Goal: Use online tool/utility: Use online tool/utility

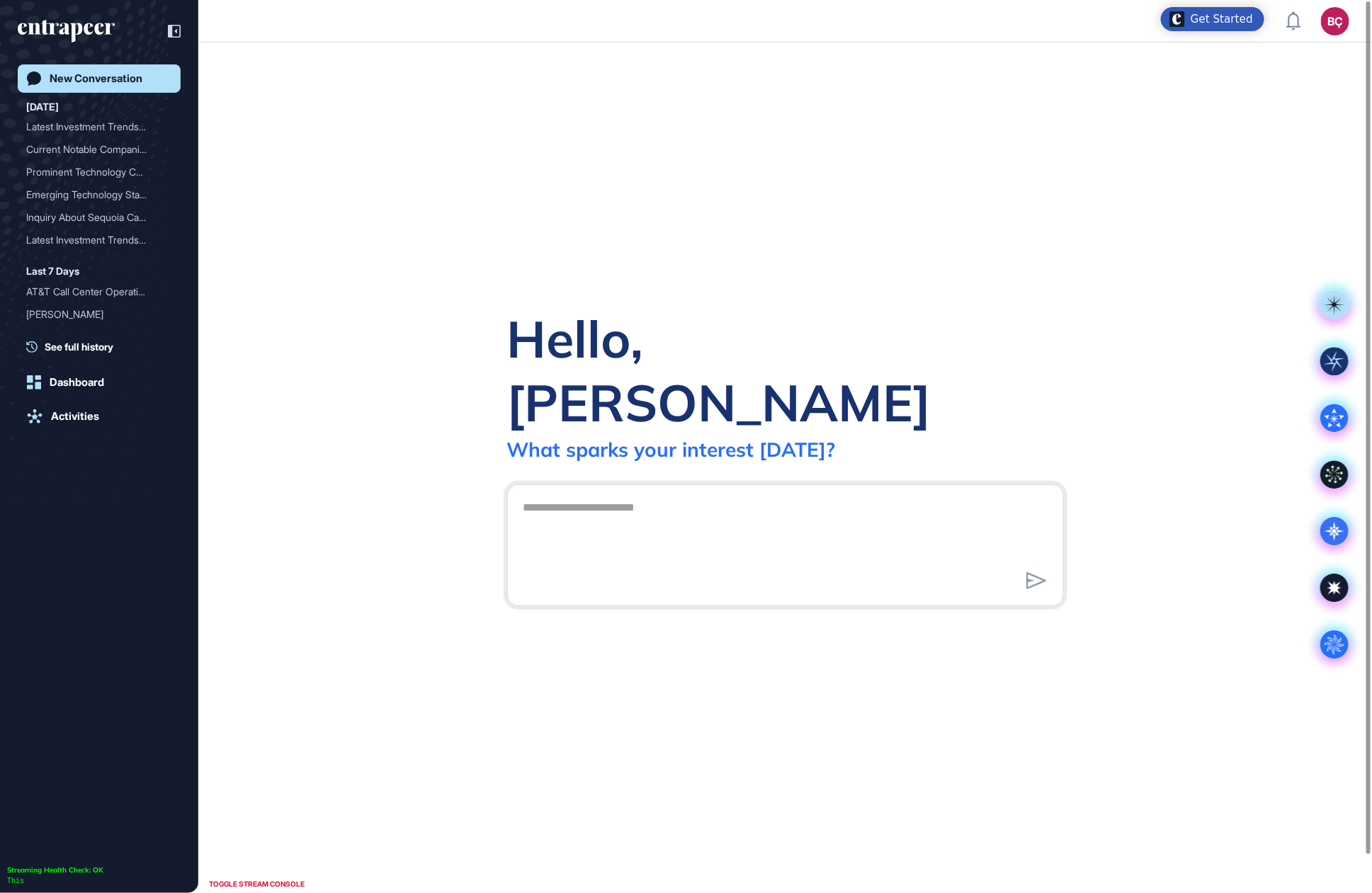
click at [1194, 11] on div "Get Started" at bounding box center [1213, 19] width 103 height 24
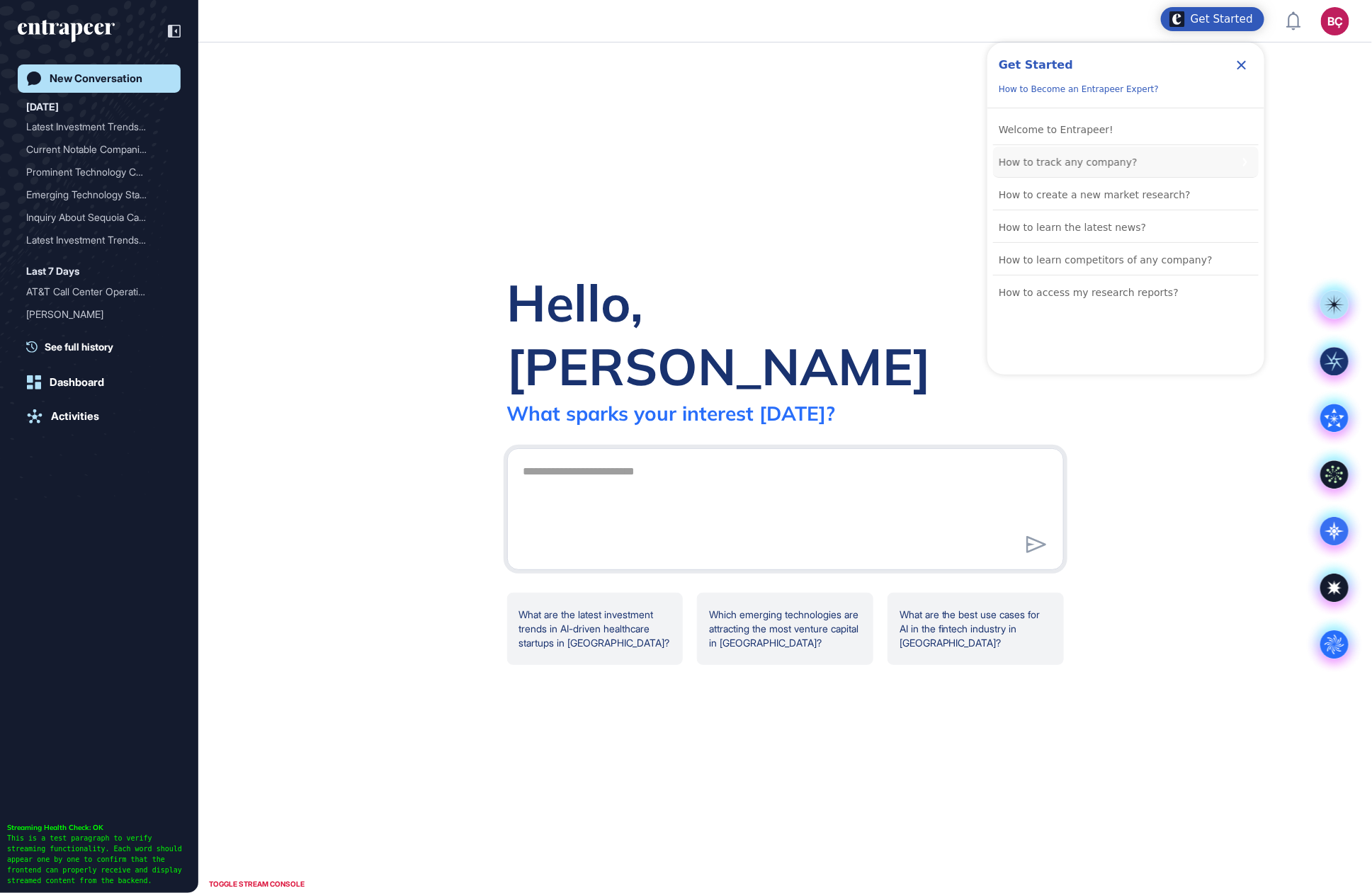
click at [1094, 167] on div "How to track any company?" at bounding box center [1067, 162] width 139 height 17
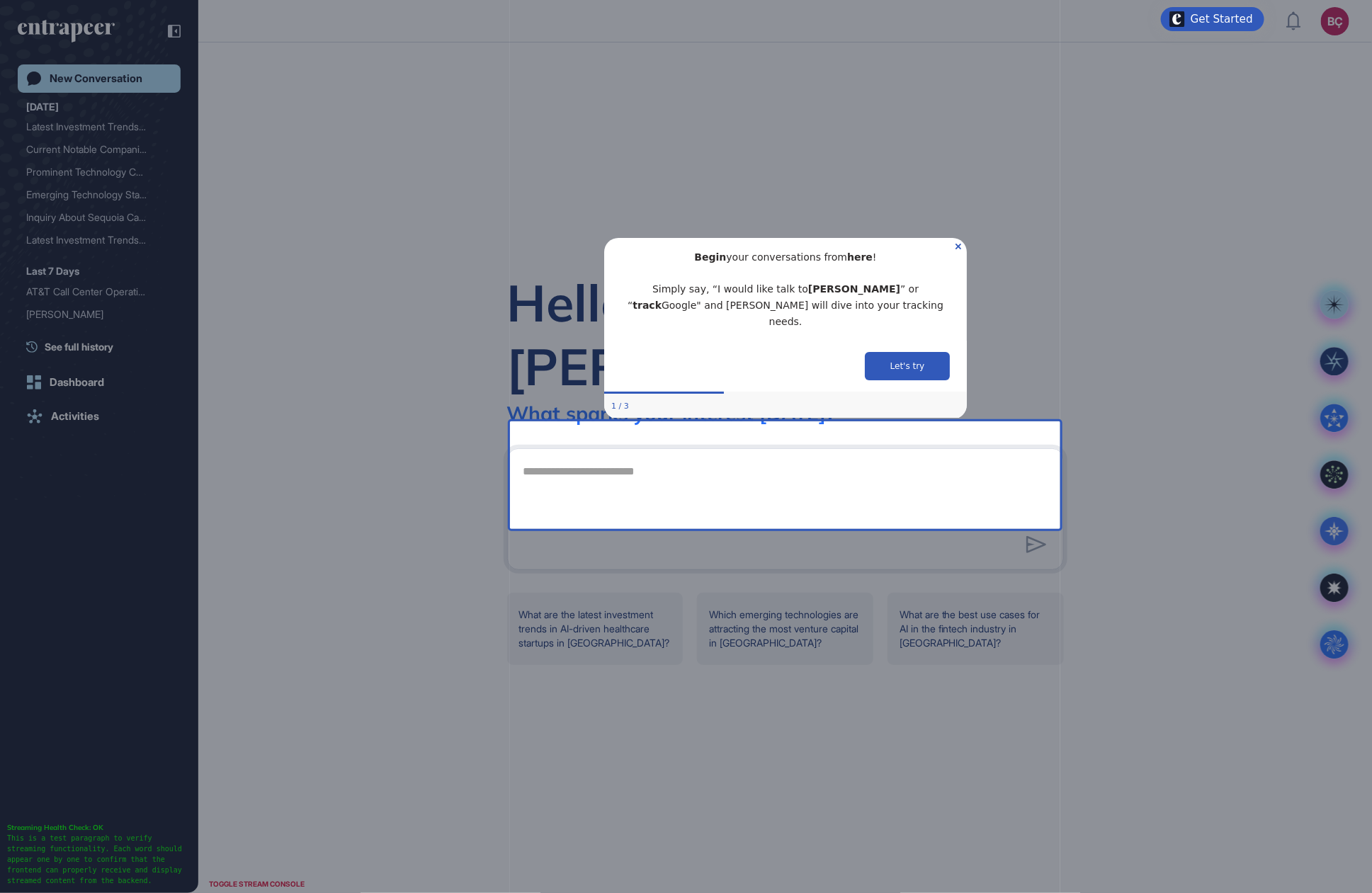
drag, startPoint x: 640, startPoint y: 390, endPoint x: 626, endPoint y: 390, distance: 14.0
click at [626, 393] on div "1 / 3" at bounding box center [785, 405] width 363 height 25
click at [640, 393] on div "1 / 3" at bounding box center [785, 405] width 363 height 25
click at [909, 351] on button "Let's try" at bounding box center [906, 365] width 85 height 29
type textarea "**********"
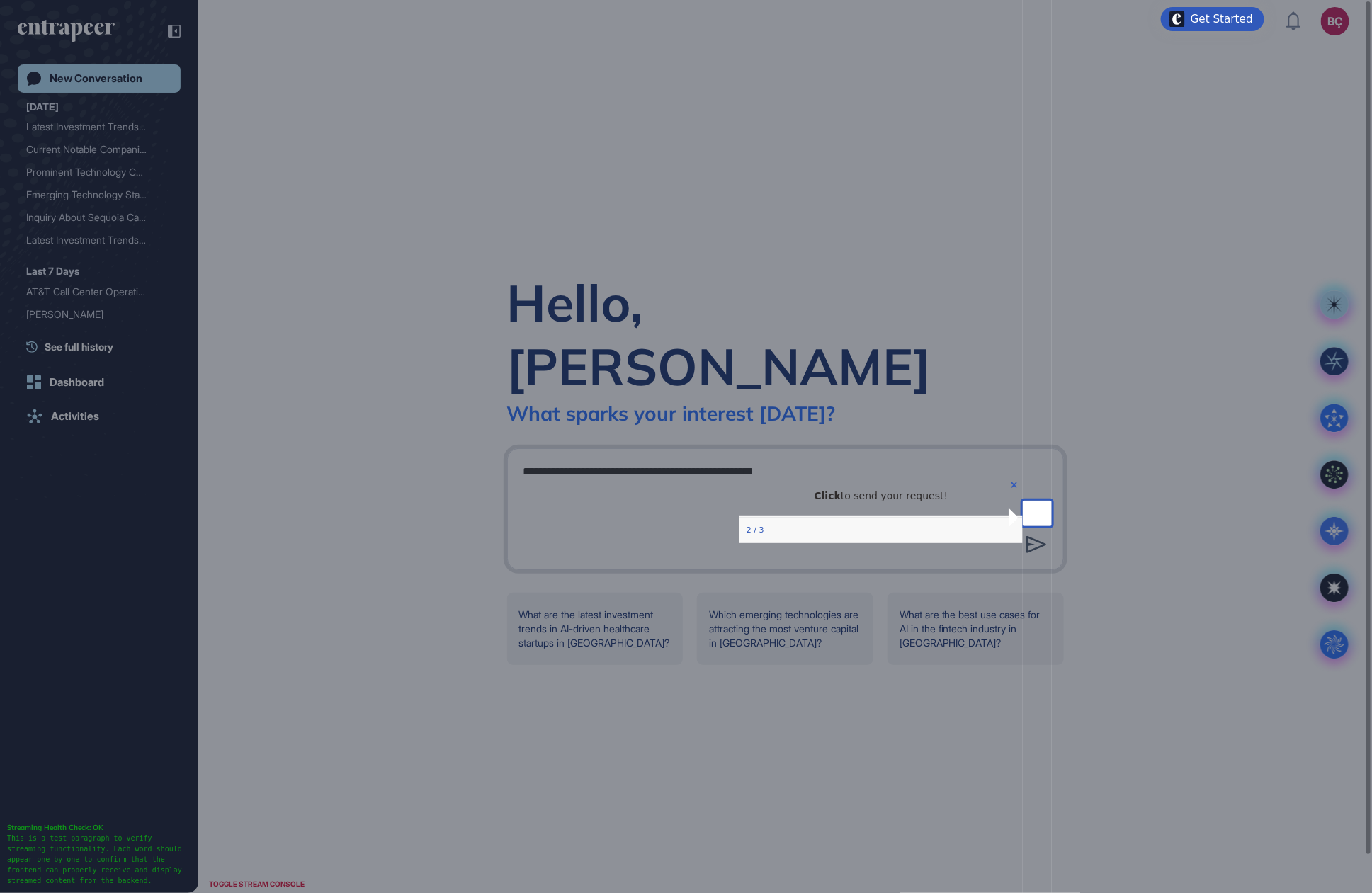
click at [1029, 536] on icon at bounding box center [1036, 544] width 20 height 17
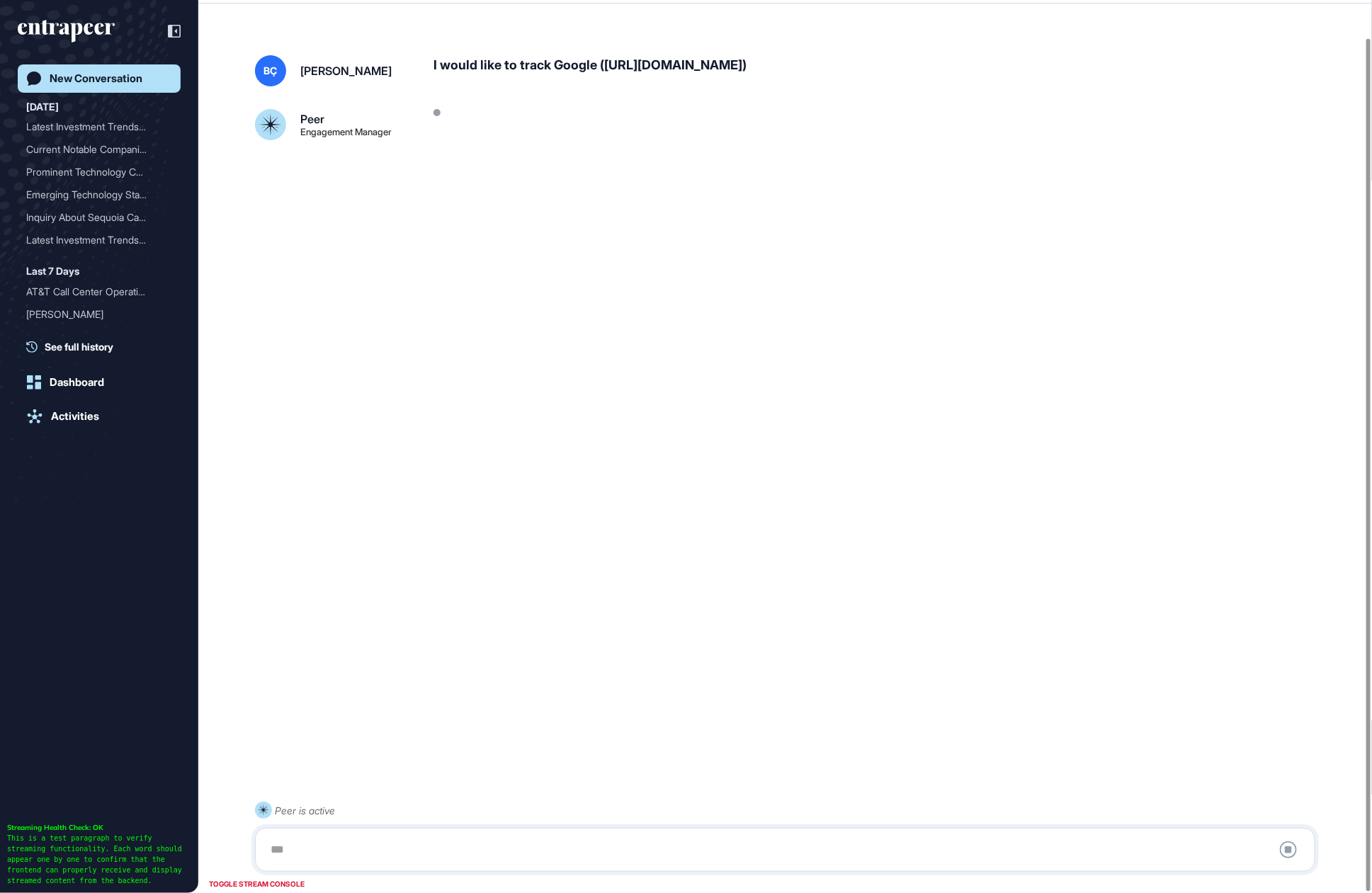
scroll to position [39, 0]
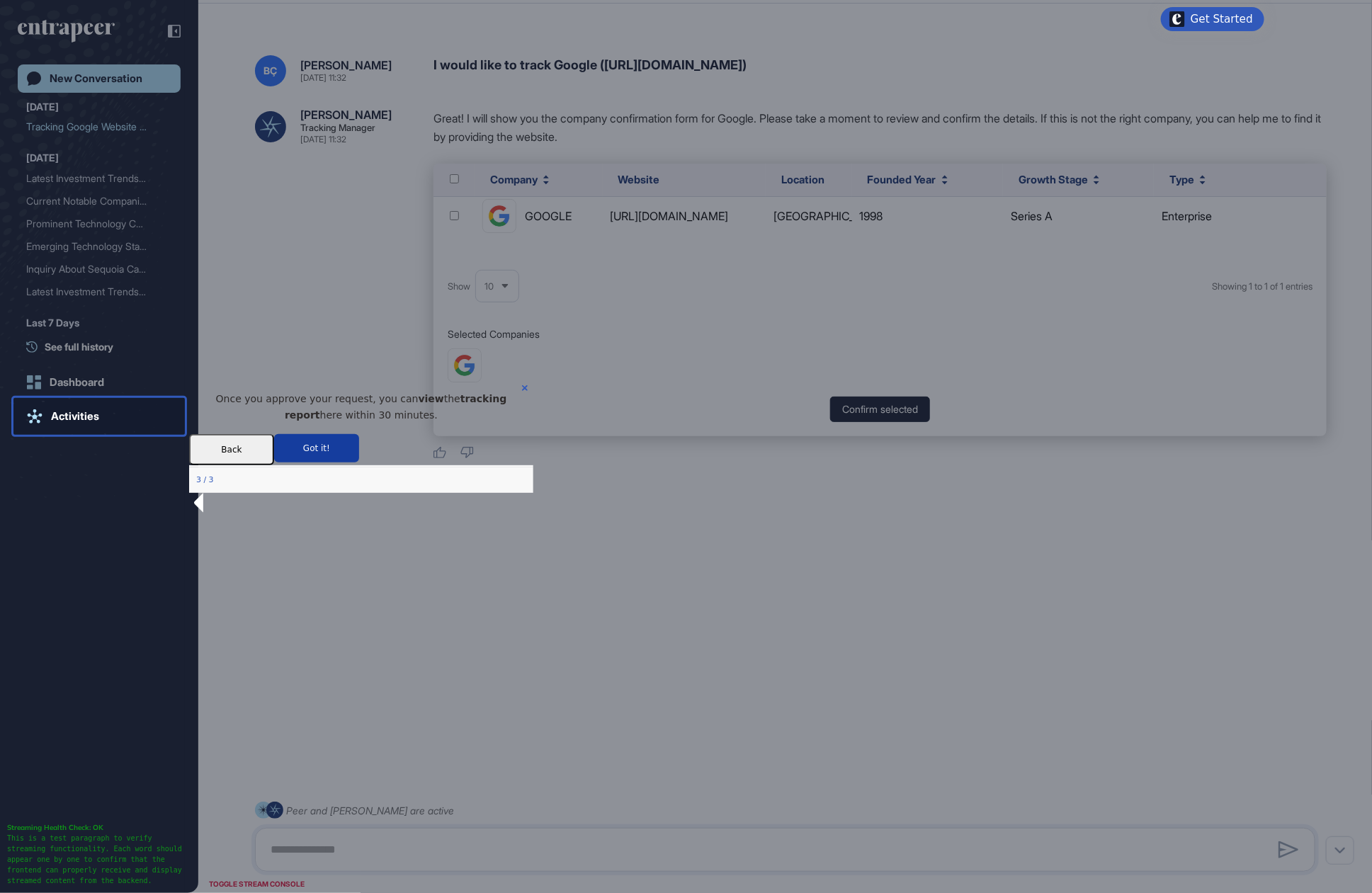
click at [359, 461] on button "Got it!" at bounding box center [316, 447] width 85 height 29
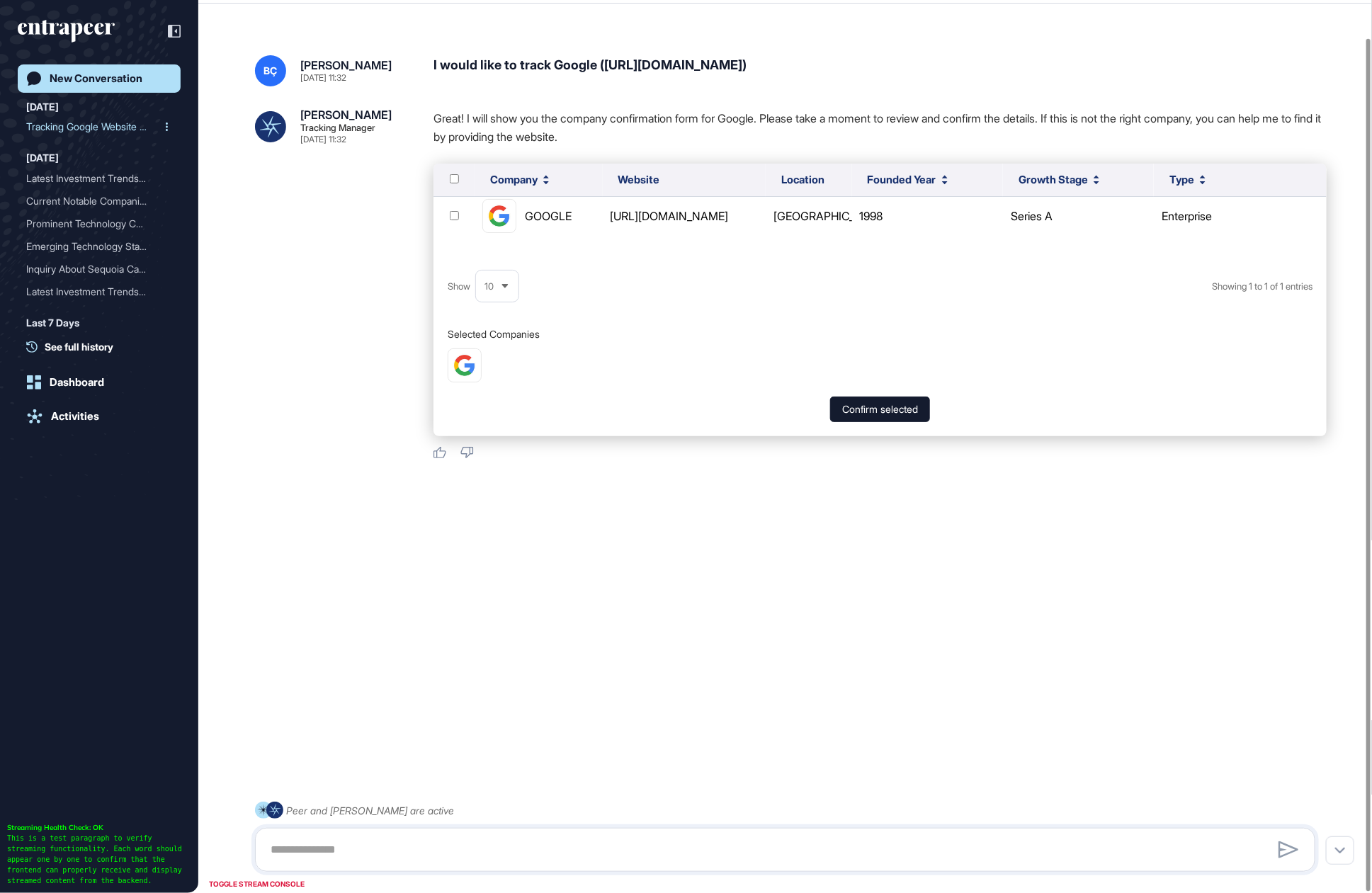
click at [106, 126] on div "Tracking Google Website A..." at bounding box center [94, 127] width 135 height 23
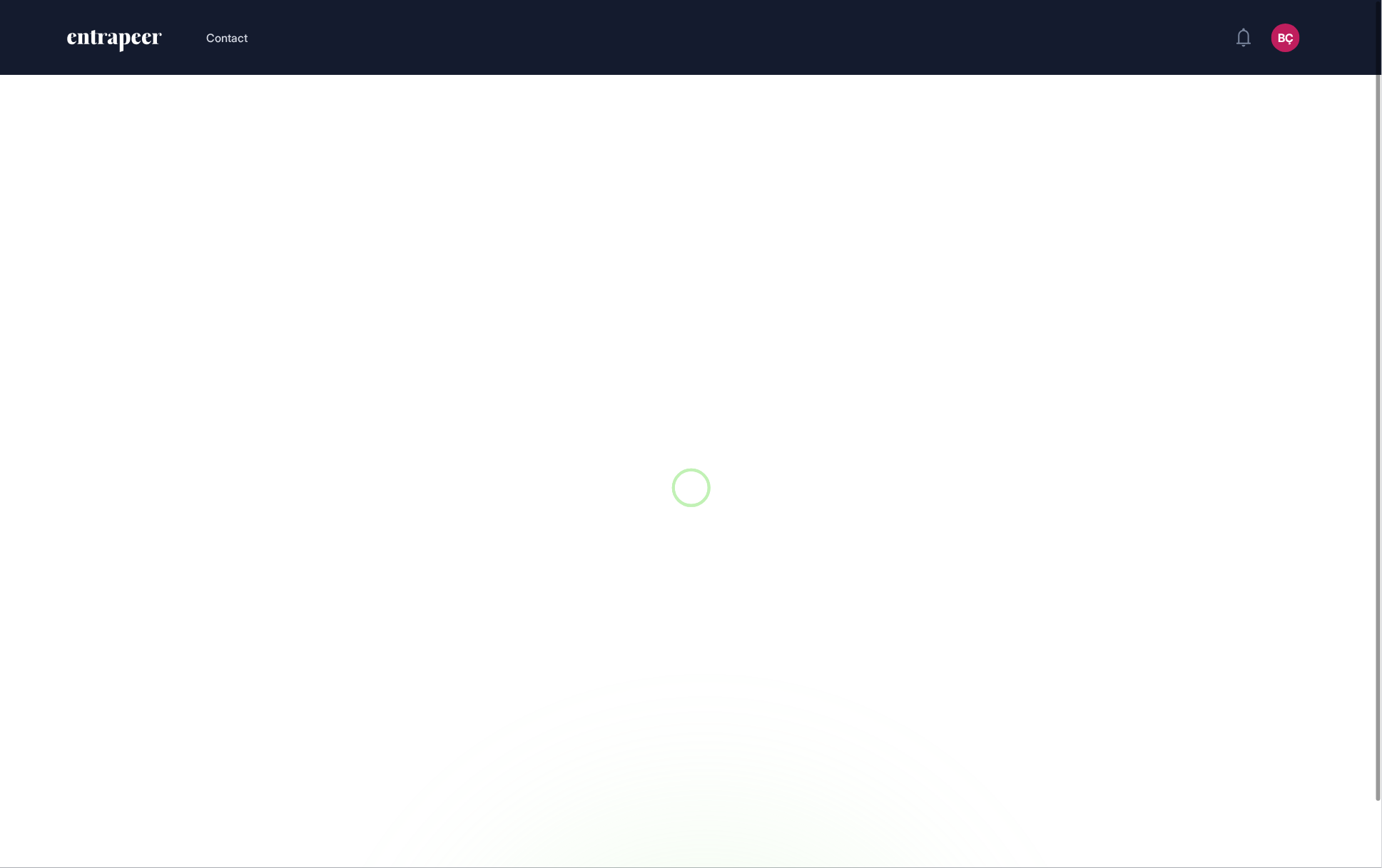
scroll to position [1, 1]
